Goal: Task Accomplishment & Management: Manage account settings

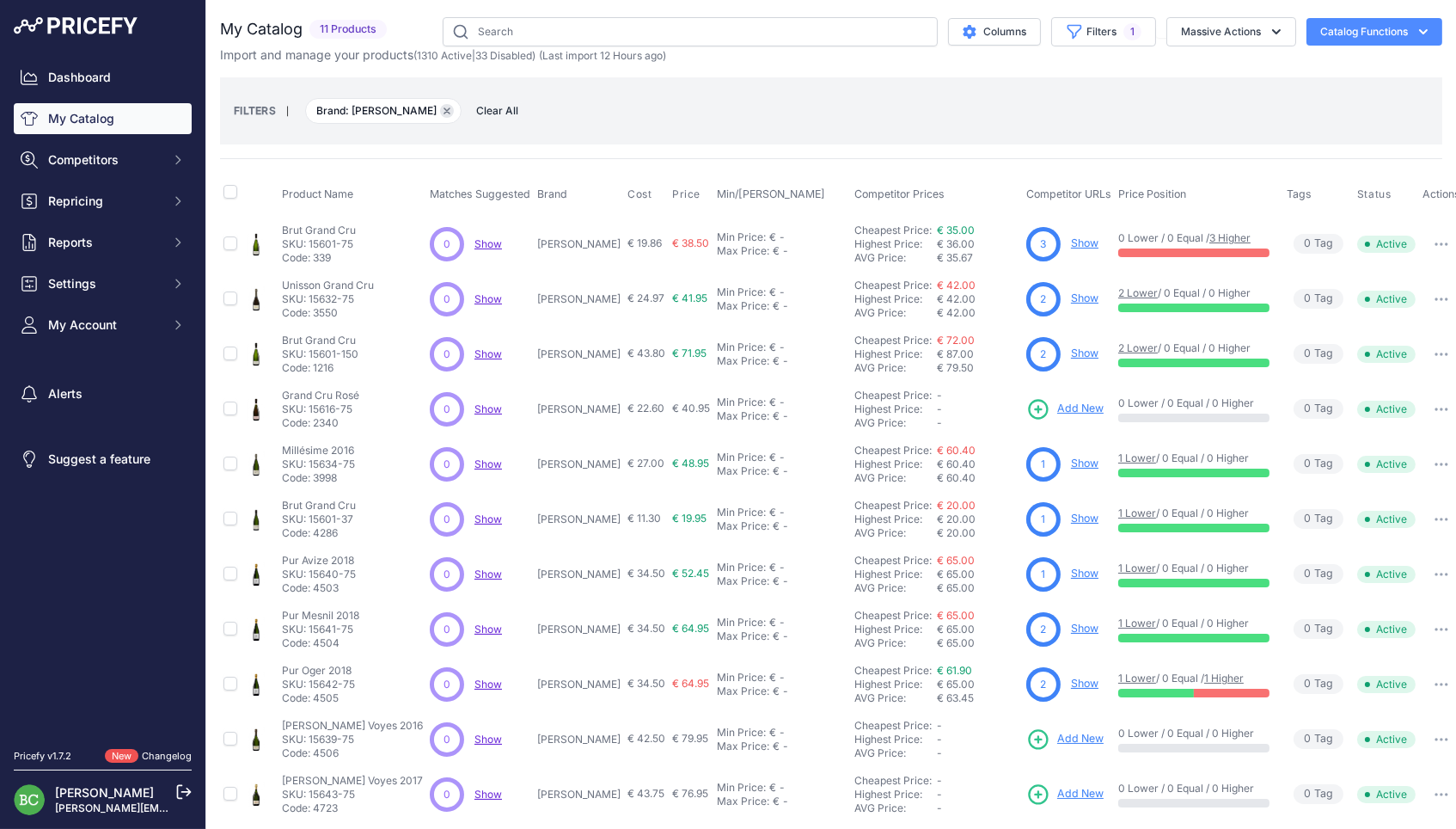
click at [440, 107] on button "Remove filter option" at bounding box center [446, 111] width 13 height 13
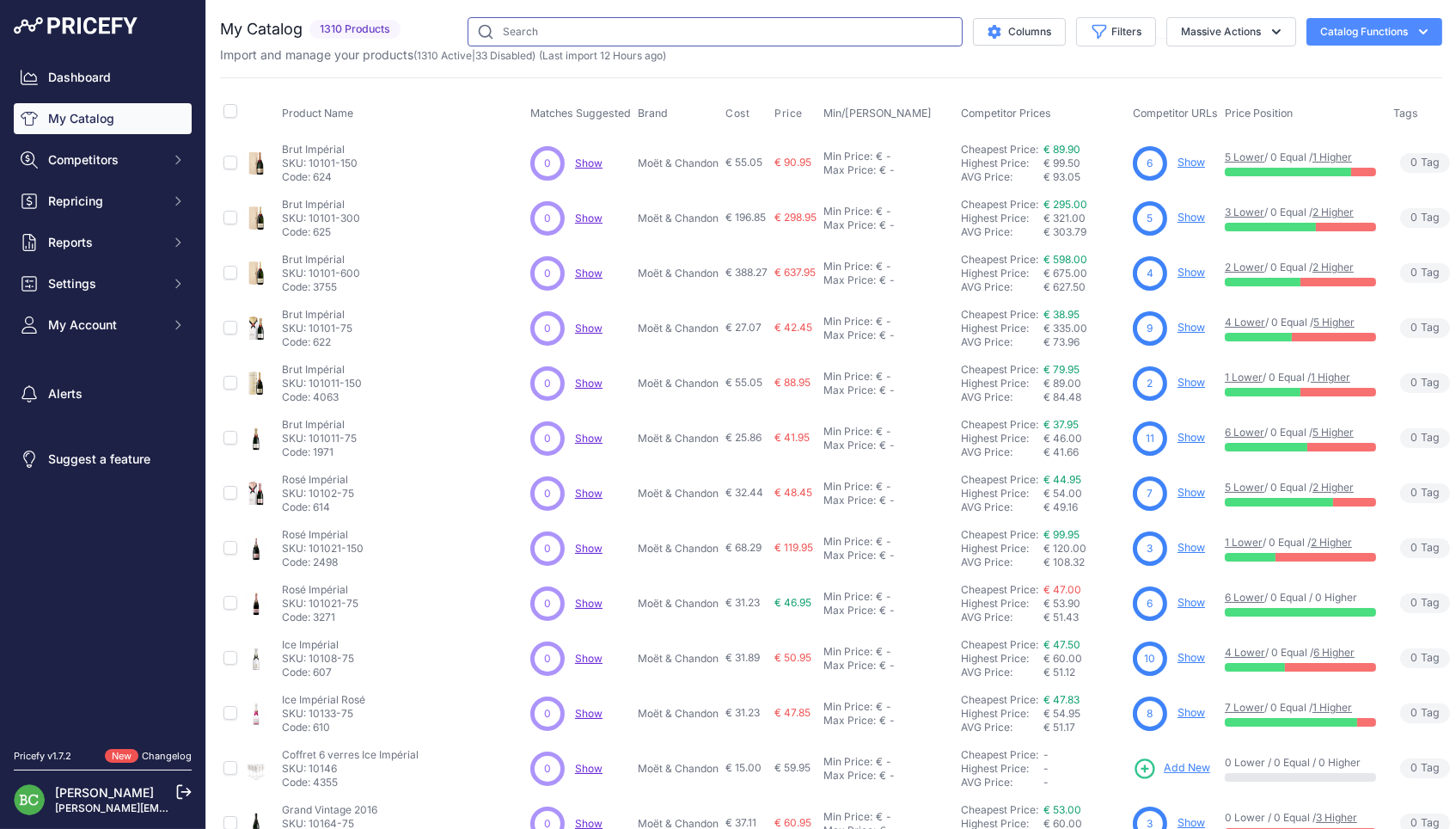
click at [562, 32] on input "text" at bounding box center [714, 31] width 495 height 30
paste input "11549-75"
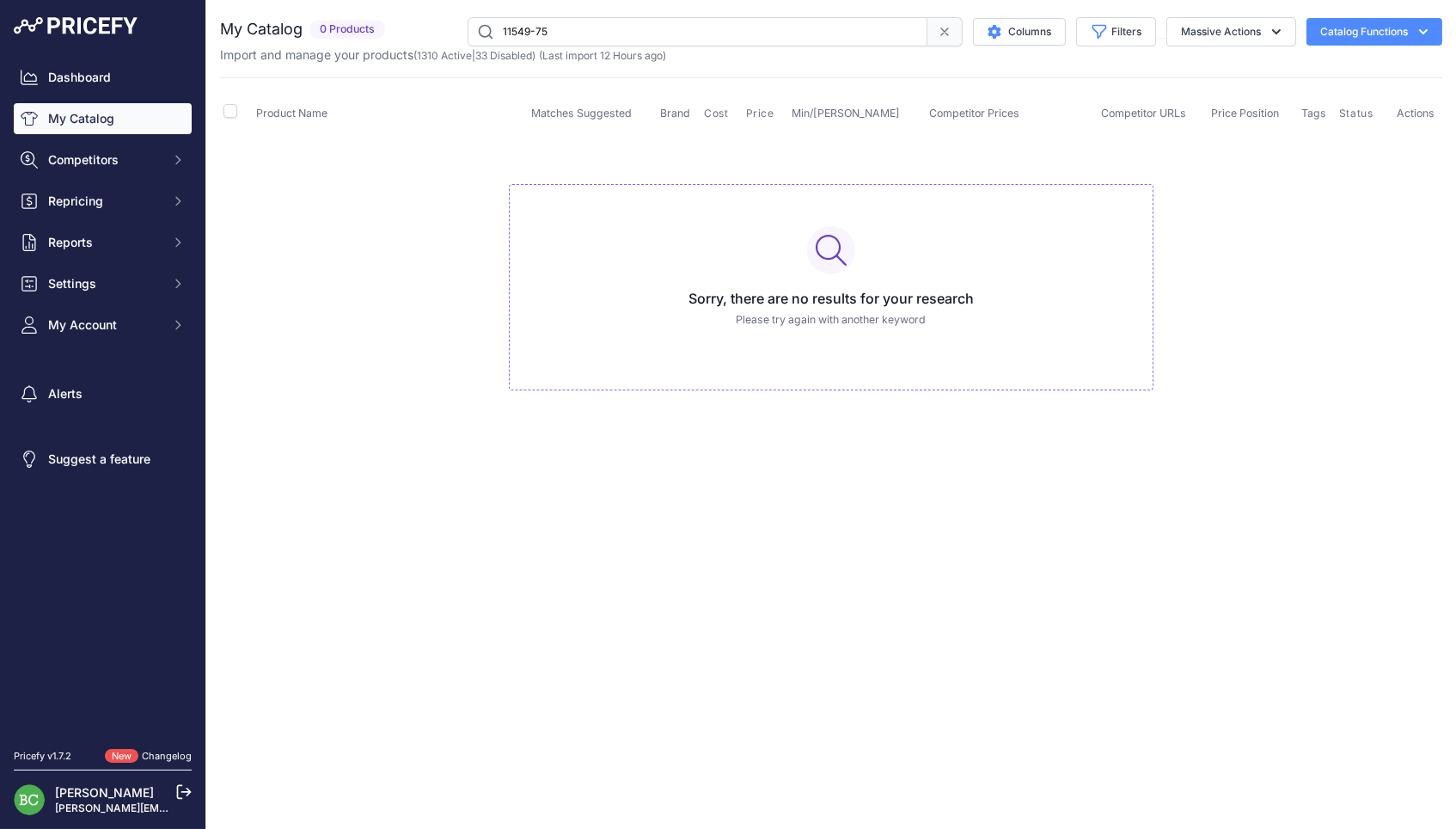
drag, startPoint x: 536, startPoint y: 31, endPoint x: 445, endPoint y: 25, distance: 91.2
click at [445, 25] on div "11549-75 Columns Filters Status All Status Only Enabled Only Disabled" at bounding box center [916, 31] width 1050 height 30
paste input "2322"
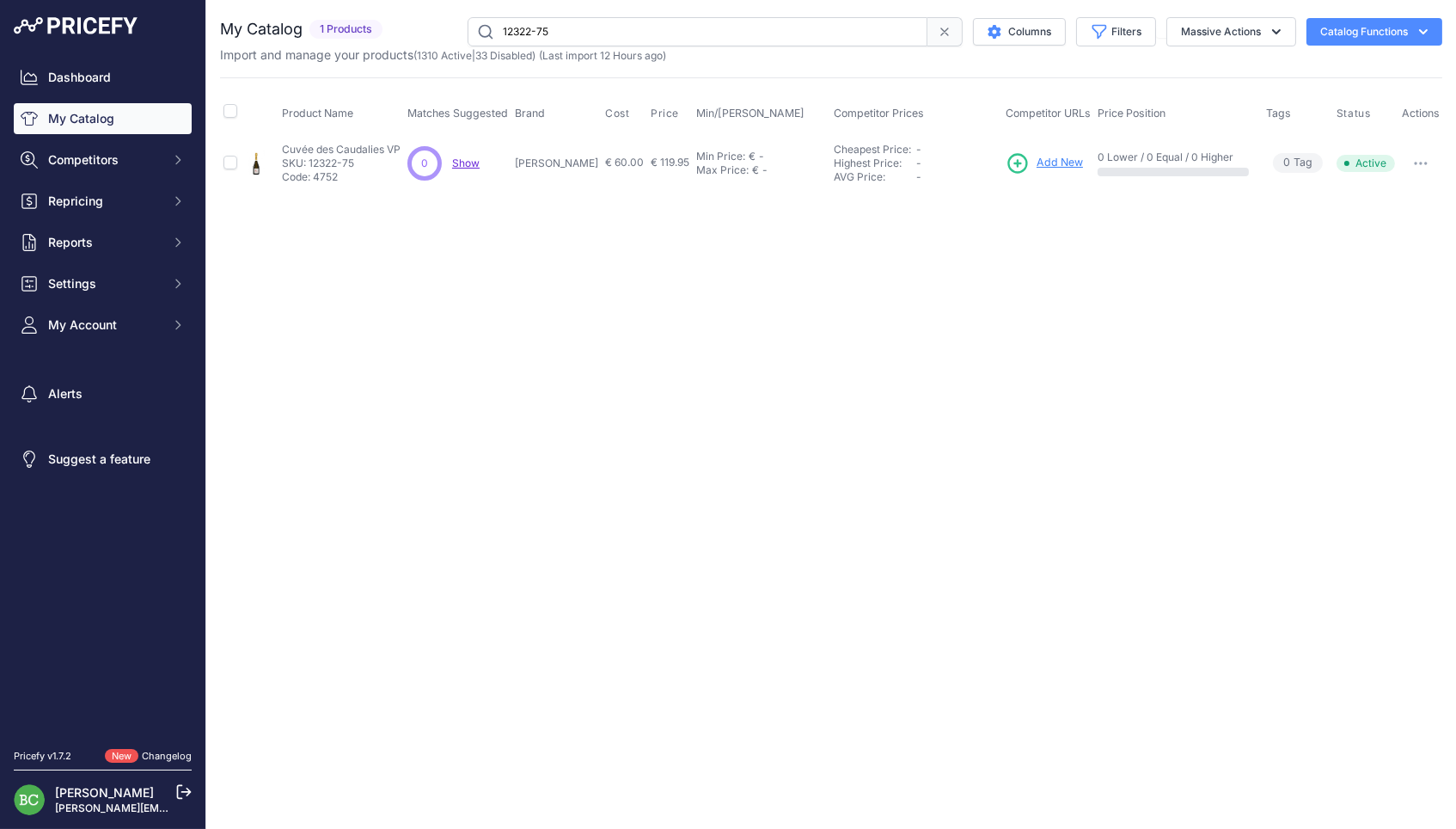
drag, startPoint x: 573, startPoint y: 32, endPoint x: 437, endPoint y: 16, distance: 136.9
click at [437, 17] on div "12322-75 Columns Filters Status All Status Only Enabled Only Disabled" at bounding box center [915, 31] width 1053 height 30
paste input "241"
type input "24122-75"
click at [1422, 161] on icon "button" at bounding box center [1420, 163] width 13 height 4
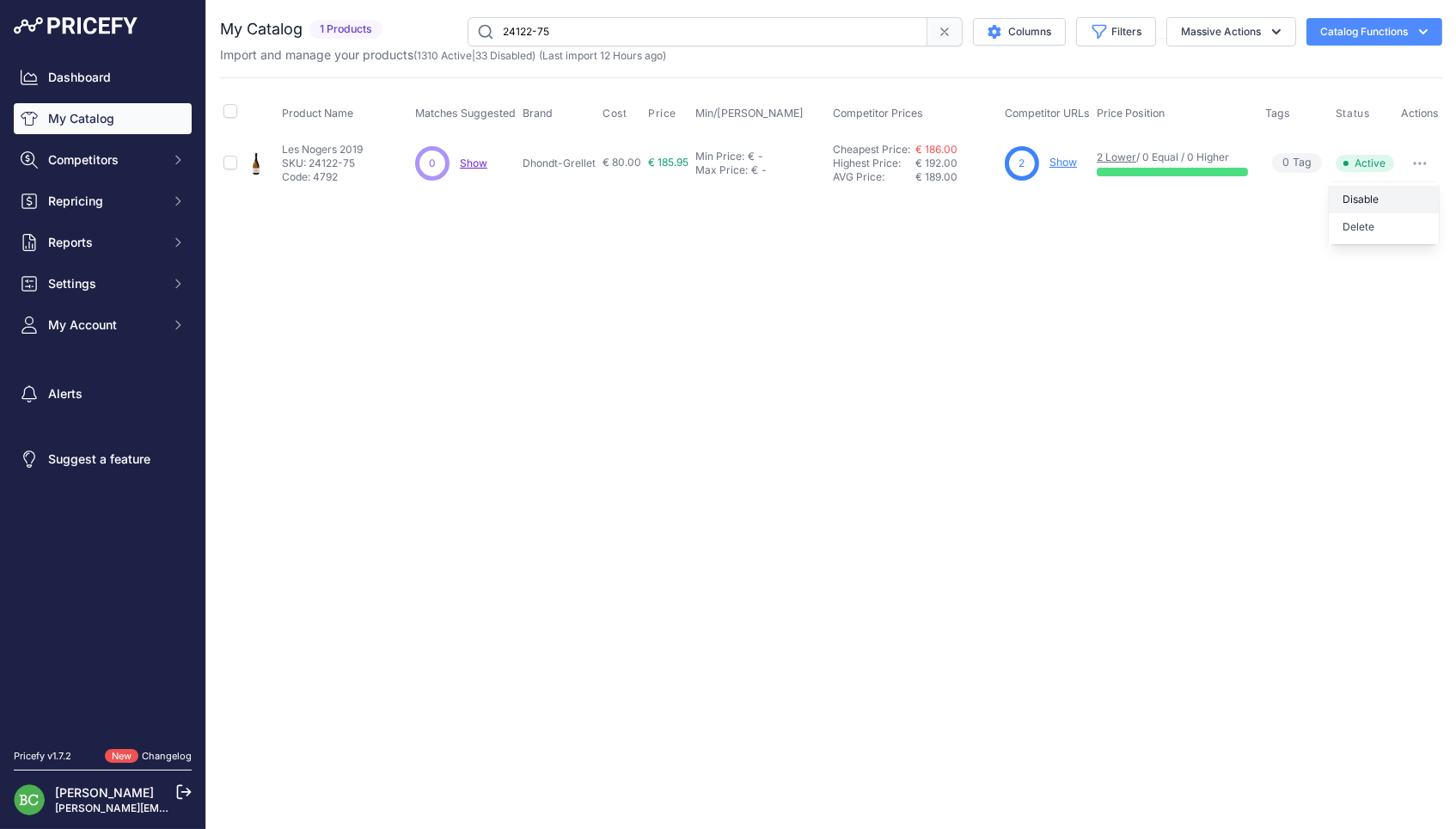
click at [1361, 196] on button "Disable" at bounding box center [1383, 199] width 110 height 28
click at [1425, 162] on icon "button" at bounding box center [1425, 163] width 2 height 2
click at [1378, 197] on button "Disable" at bounding box center [1383, 199] width 110 height 28
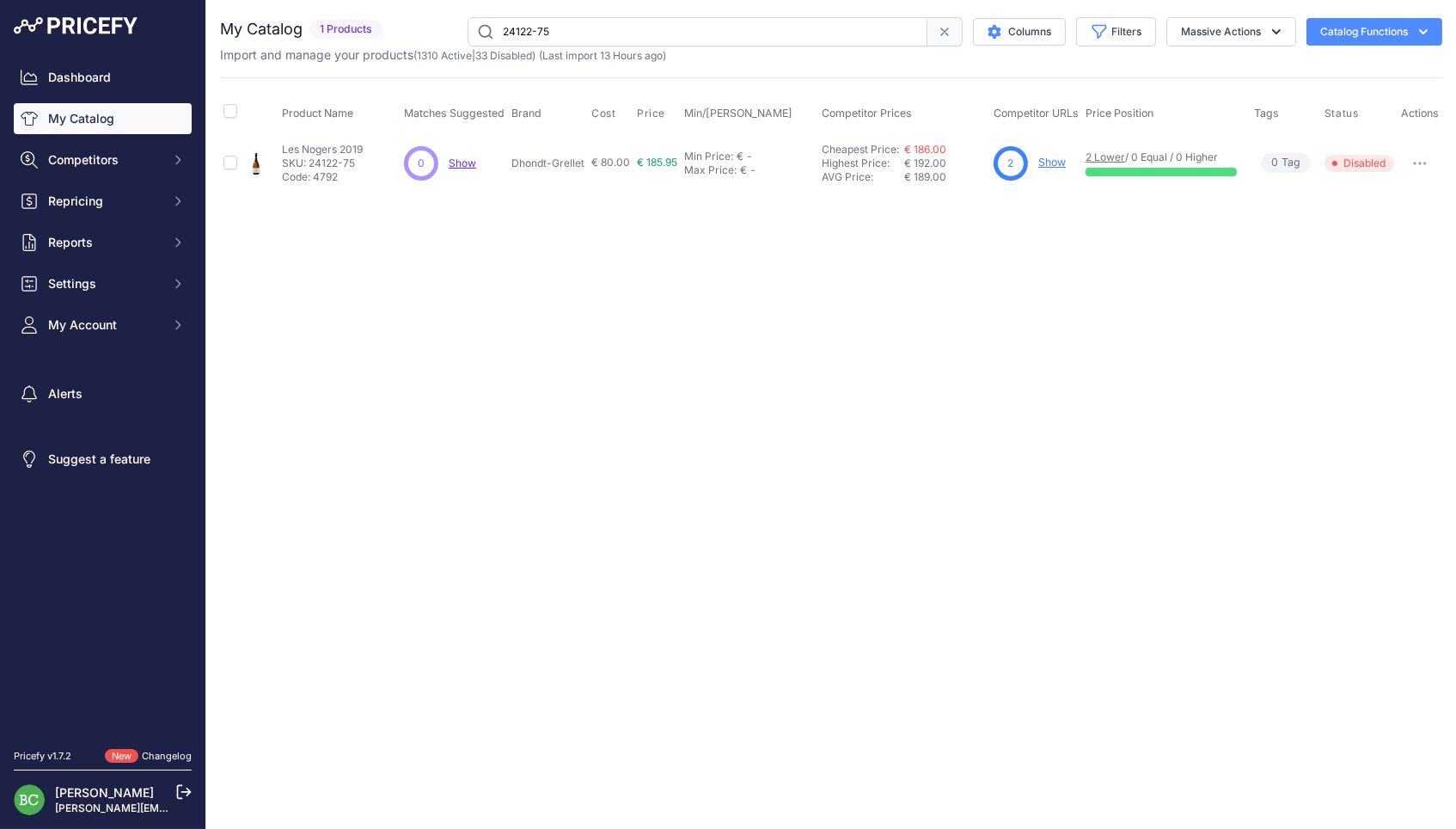
drag, startPoint x: 564, startPoint y: 37, endPoint x: 439, endPoint y: 14, distance: 127.1
click at [439, 14] on div "You are not connected to the internet. My Catalog" at bounding box center [831, 104] width 1221 height 208
paste input "34214"
type input "34214-75"
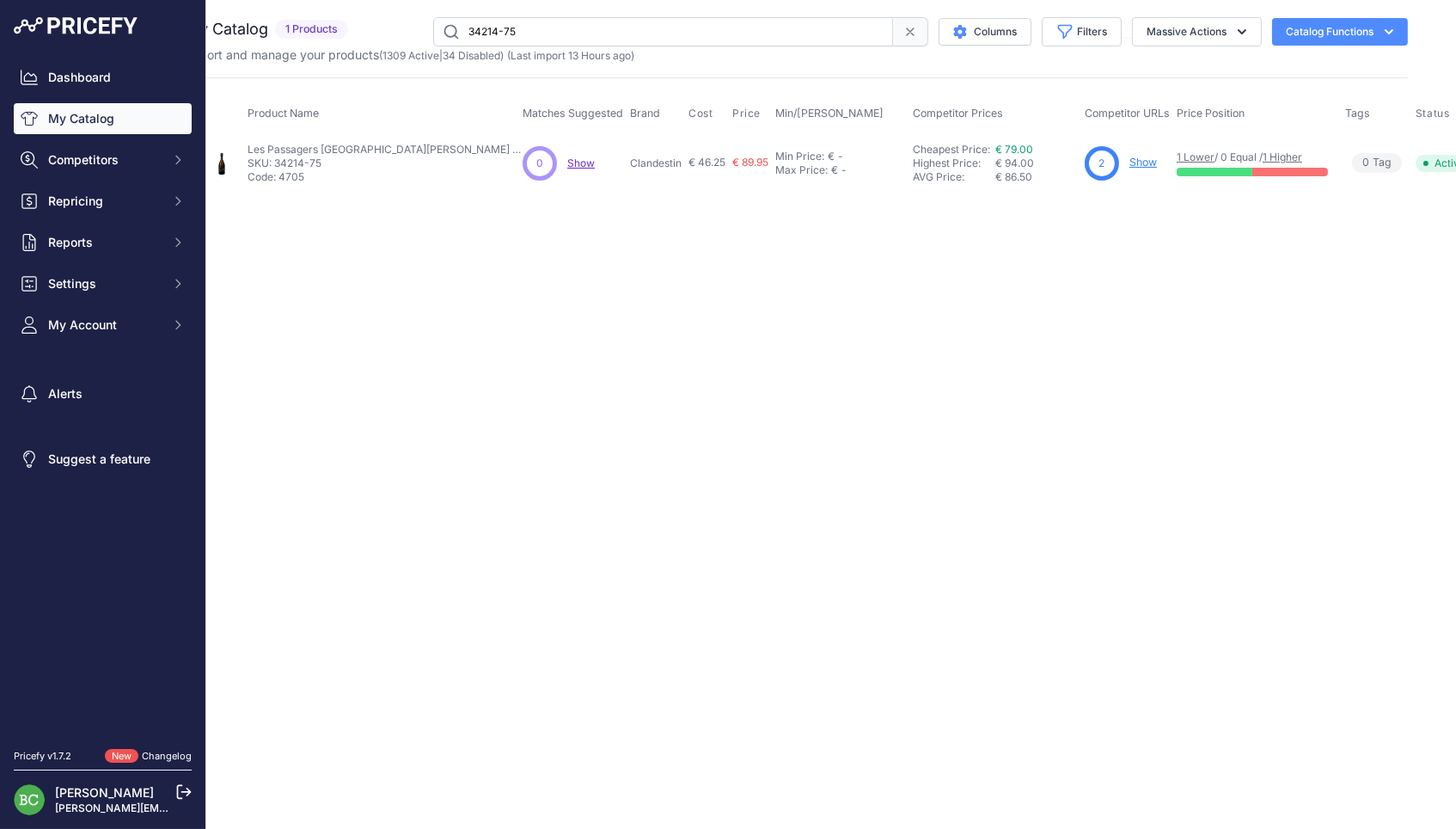
scroll to position [0, 32]
click at [1410, 187] on button "Disable" at bounding box center [1465, 199] width 110 height 28
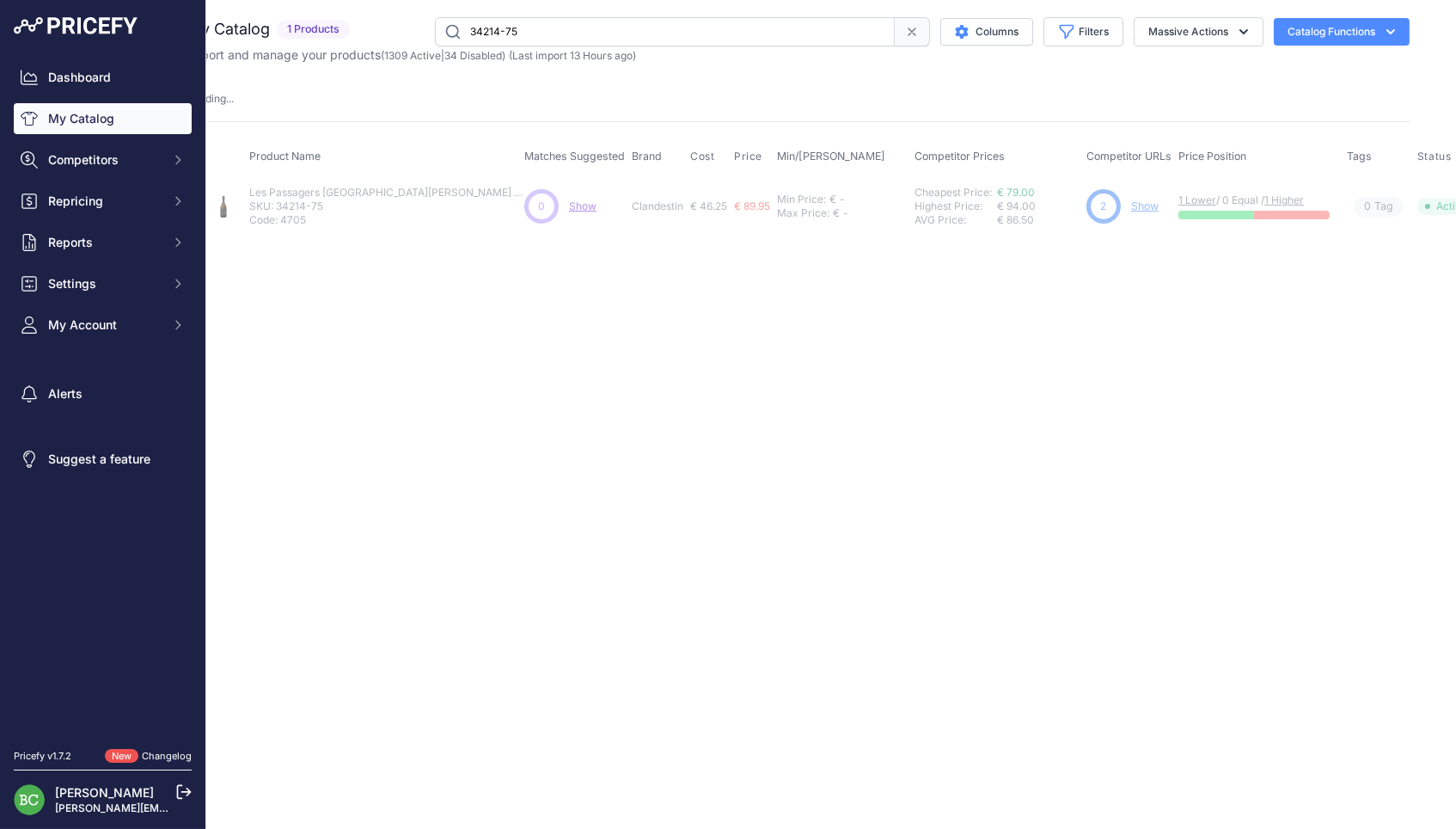
scroll to position [0, 0]
